Goal: Task Accomplishment & Management: Manage account settings

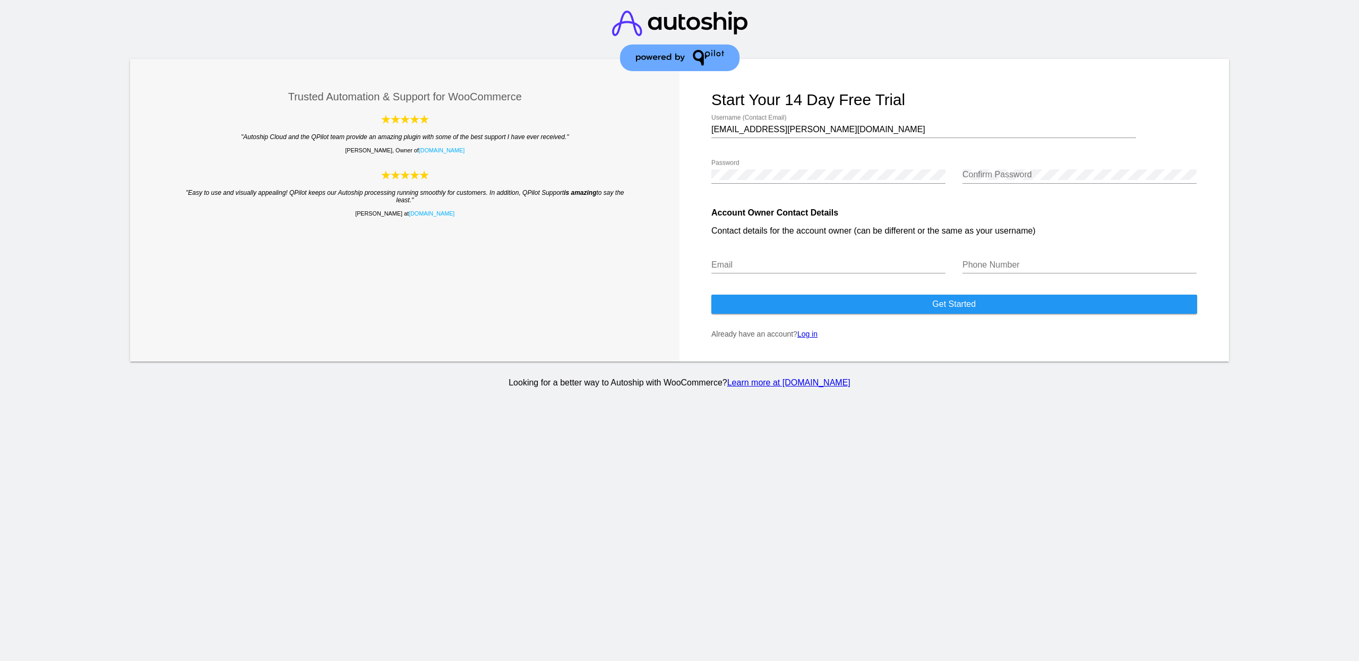
click at [764, 314] on button "Get started" at bounding box center [954, 304] width 486 height 19
click at [802, 338] on link "Log in" at bounding box center [807, 334] width 20 height 8
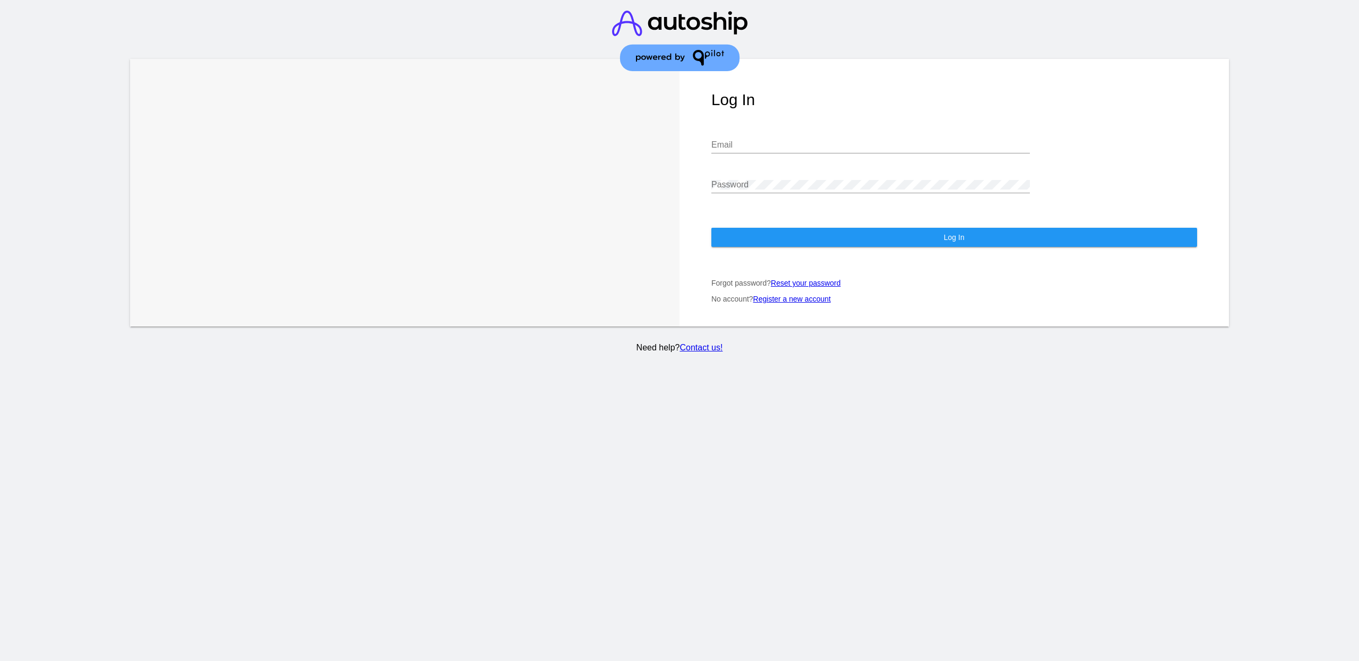
type input "[EMAIL_ADDRESS][PERSON_NAME][DOMAIN_NAME]"
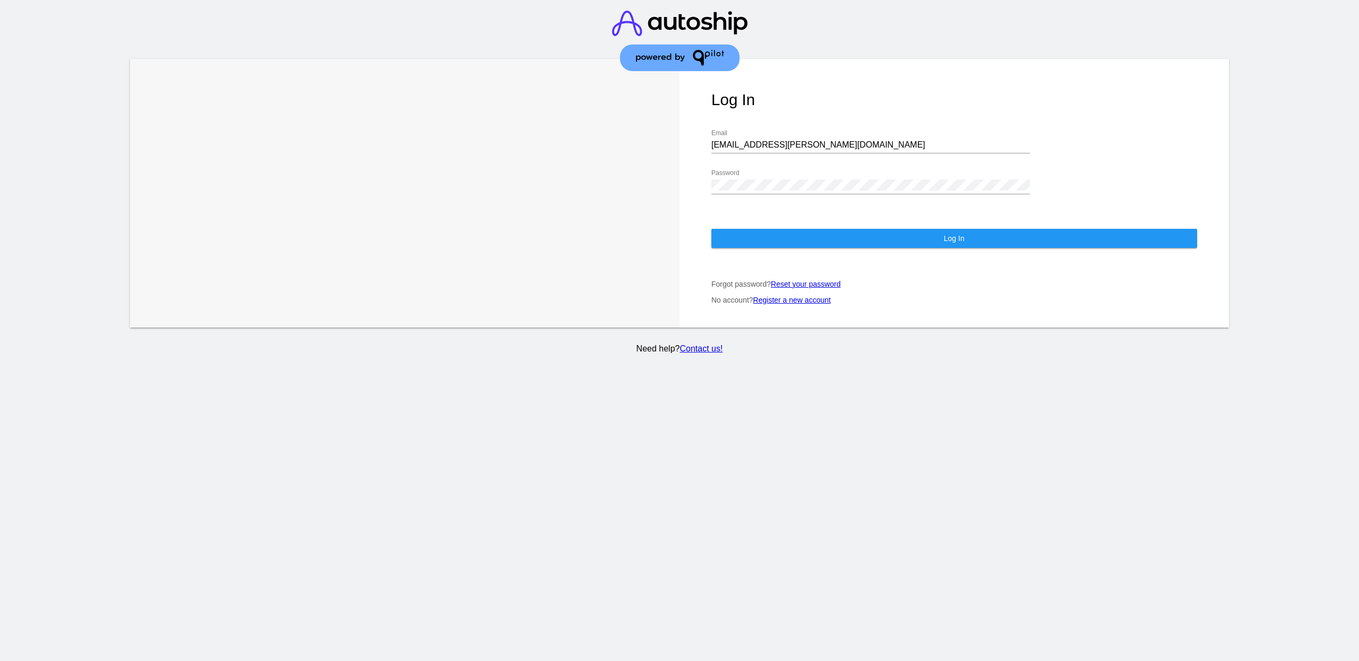
click at [783, 229] on button "Log In" at bounding box center [954, 238] width 486 height 19
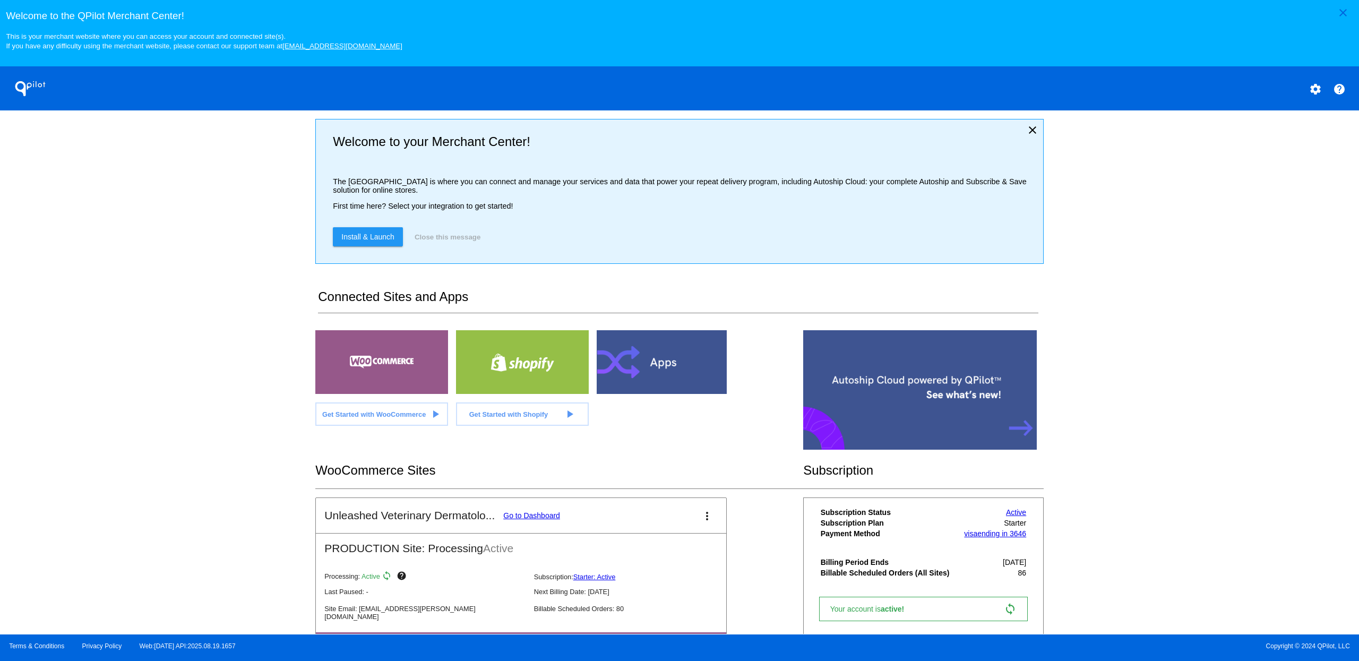
scroll to position [255, 0]
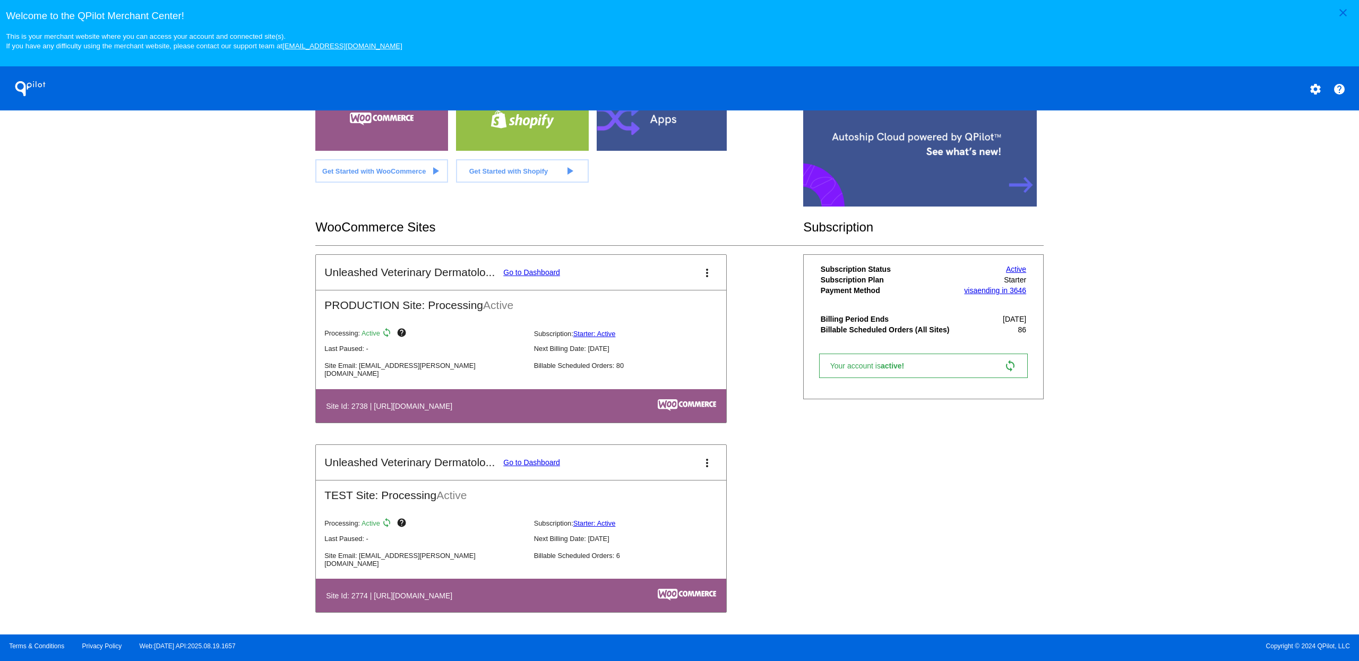
click at [244, 262] on div "close Welcome to the [GEOGRAPHIC_DATA]! This is your merchant website where you…" at bounding box center [679, 317] width 1359 height 634
click at [703, 463] on mat-icon "more_vert" at bounding box center [707, 462] width 13 height 13
click at [669, 543] on span "delete site" at bounding box center [662, 546] width 34 height 8
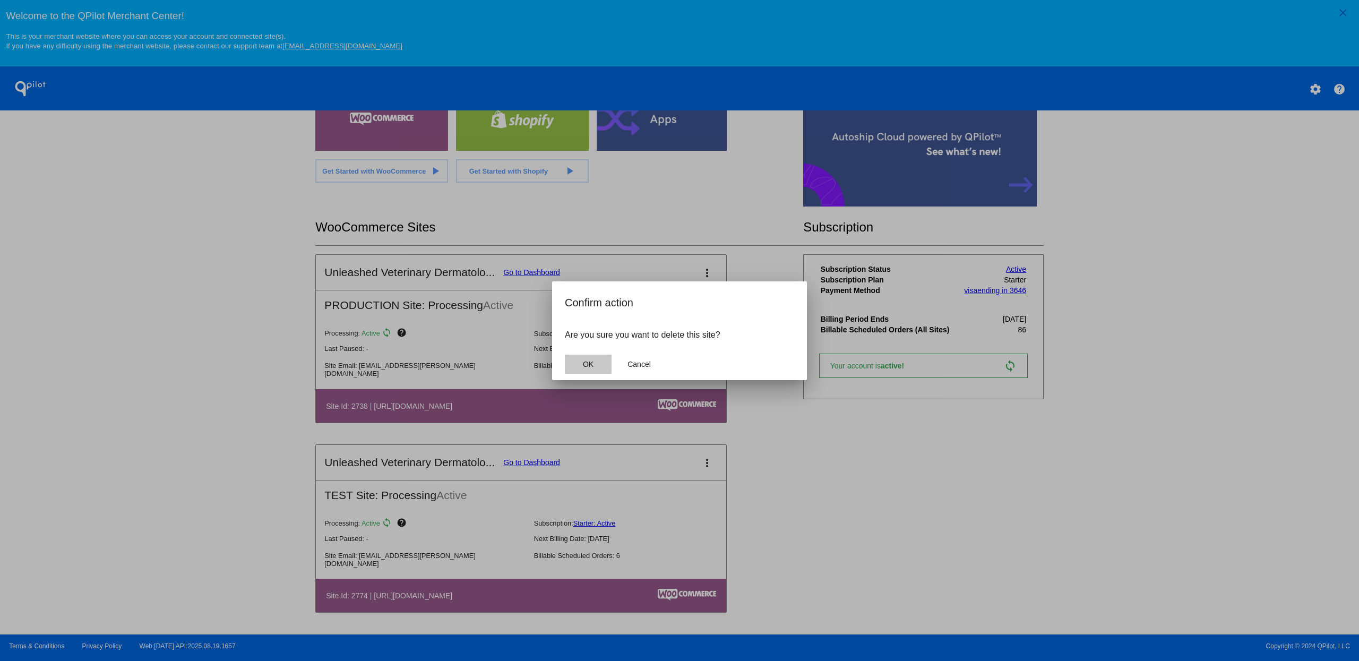
click at [594, 368] on button "OK" at bounding box center [588, 364] width 47 height 19
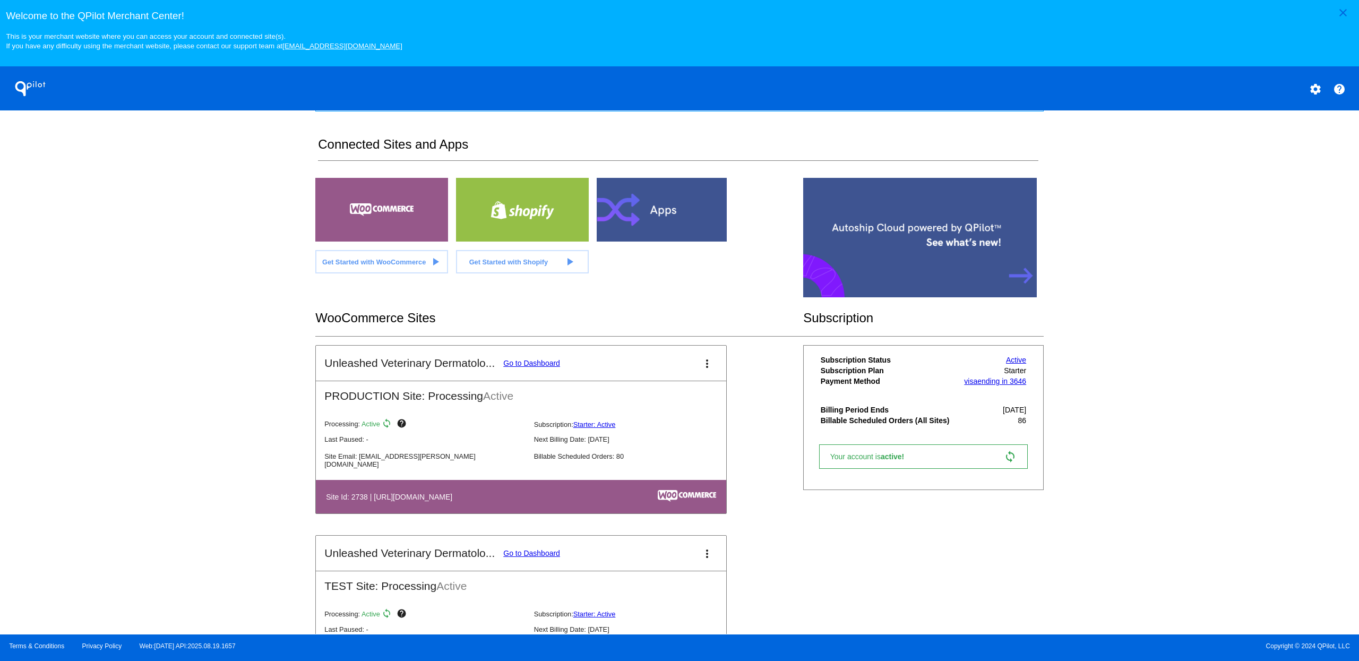
scroll to position [255, 0]
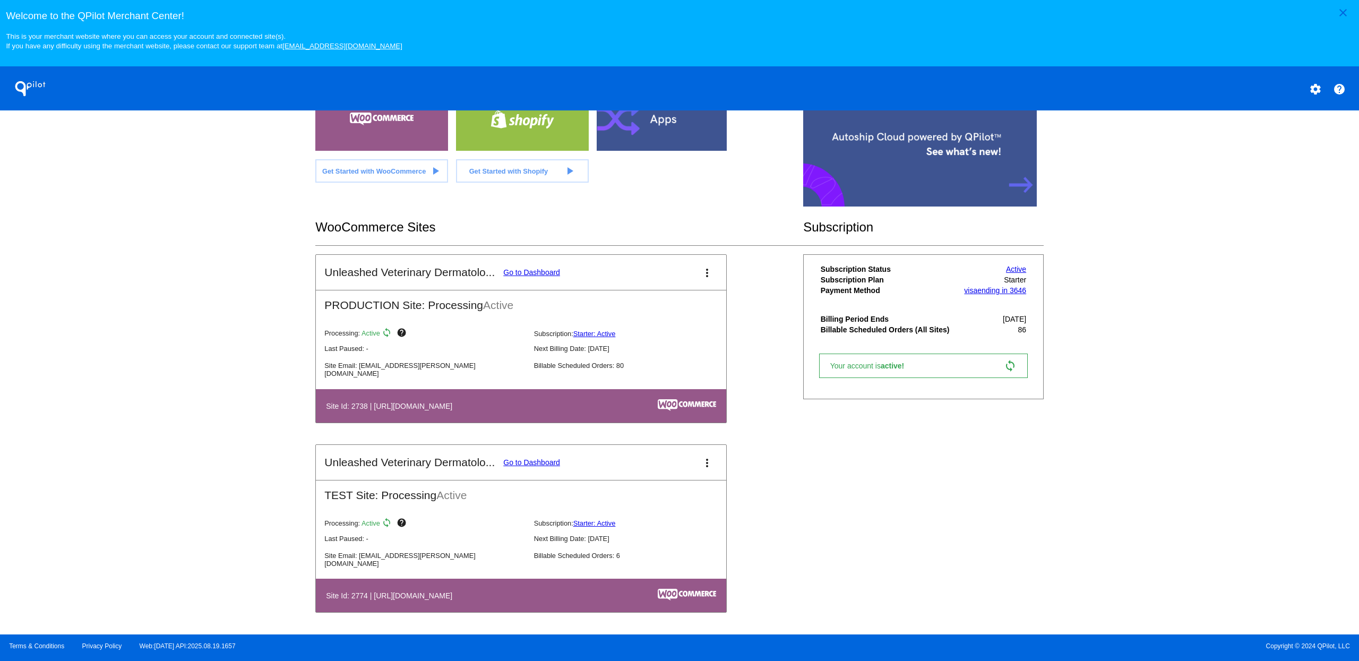
click at [704, 272] on mat-icon "more_vert" at bounding box center [707, 272] width 13 height 13
click at [524, 277] on div at bounding box center [679, 330] width 1359 height 661
click at [524, 274] on link "Go to Dashboard" at bounding box center [531, 272] width 57 height 8
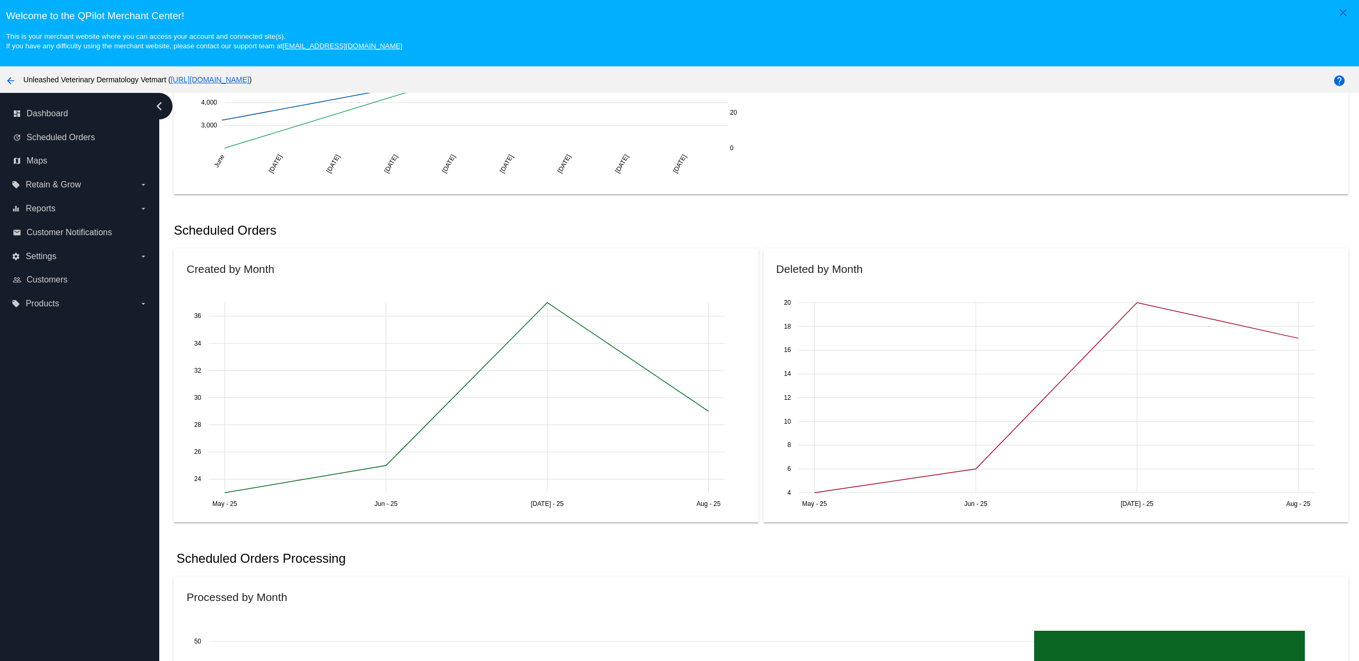
scroll to position [255, 0]
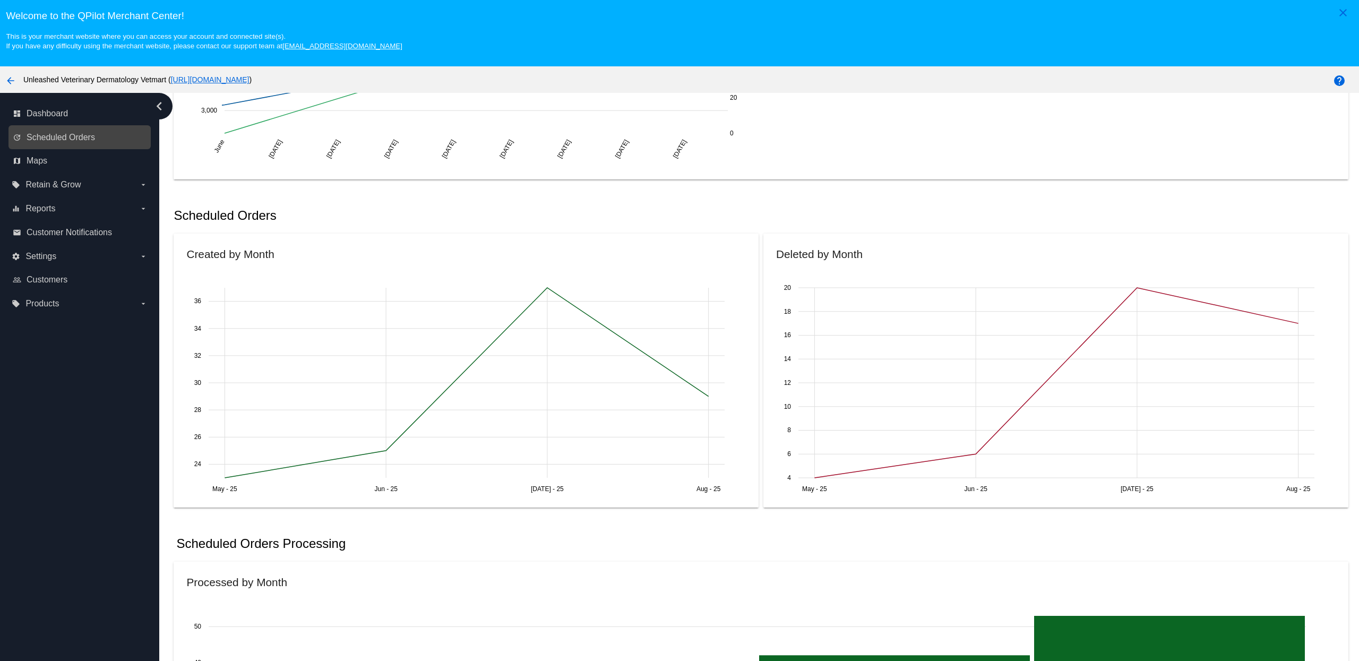
click at [88, 145] on link "update Scheduled Orders" at bounding box center [80, 137] width 135 height 17
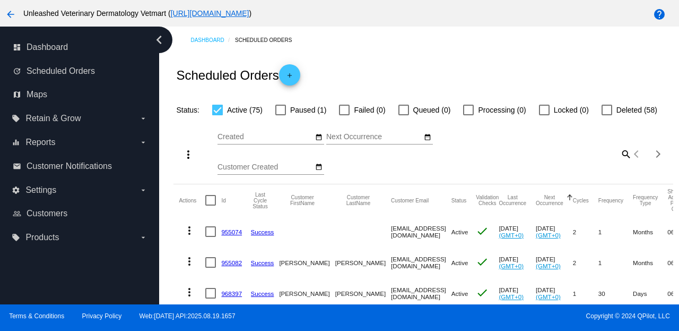
scroll to position [68, 0]
